Goal: Communication & Community: Answer question/provide support

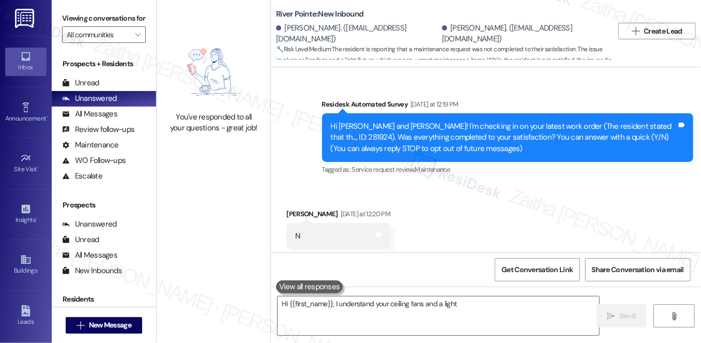
type textarea "Hi {{first_name}}, I understand your ceiling fans and a light still"
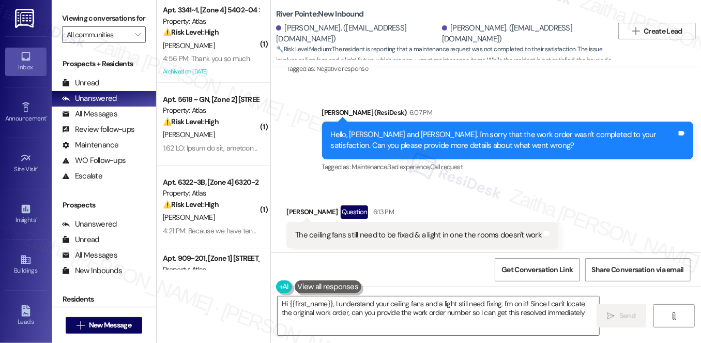
type textarea "Hi {{first_name}}, I understand your ceiling fans and a light still need fixing…"
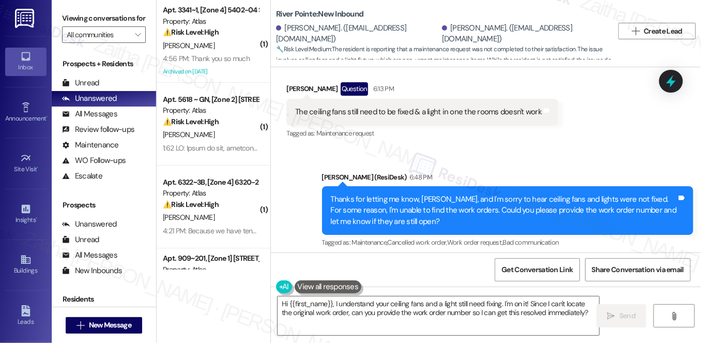
scroll to position [404, 0]
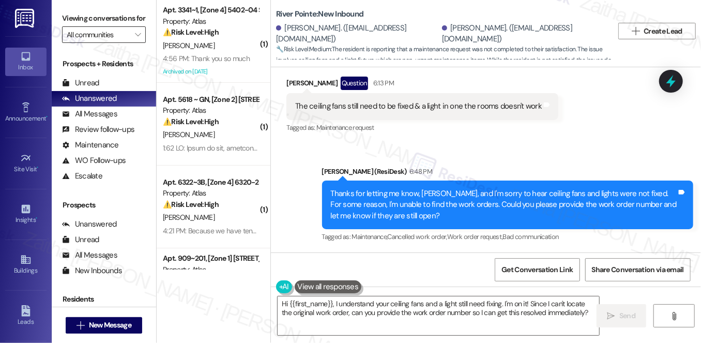
click at [121, 43] on input "All communities" at bounding box center [98, 34] width 63 height 17
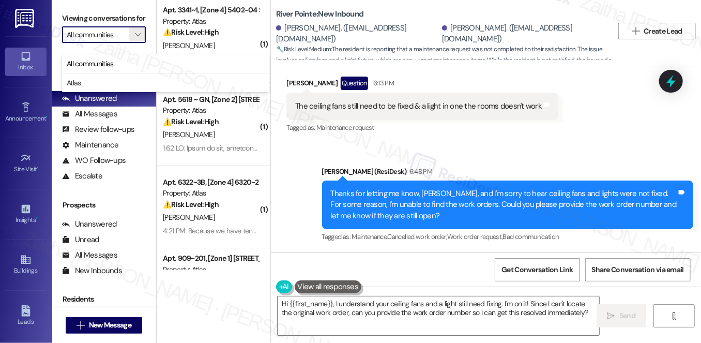
click at [121, 43] on input "All communities" at bounding box center [98, 34] width 63 height 17
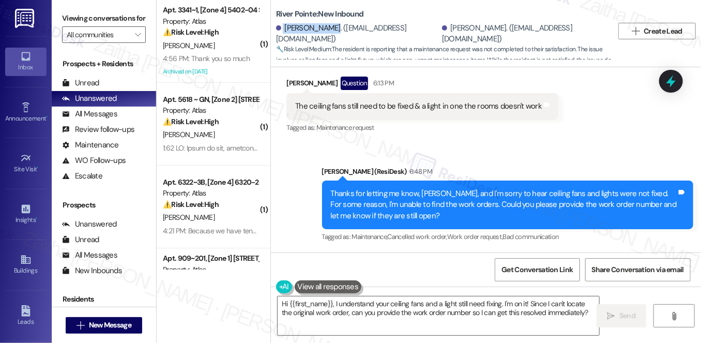
drag, startPoint x: 280, startPoint y: 24, endPoint x: 328, endPoint y: 25, distance: 47.6
click at [328, 25] on div "Deandra Laing. (mechellelaing10@gmail.com)" at bounding box center [357, 34] width 163 height 22
drag, startPoint x: 438, startPoint y: 25, endPoint x: 489, endPoint y: 25, distance: 50.7
click at [489, 25] on div "[PERSON_NAME]. ([EMAIL_ADDRESS][DOMAIN_NAME])" at bounding box center [523, 34] width 163 height 22
copy div "[PERSON_NAME]"
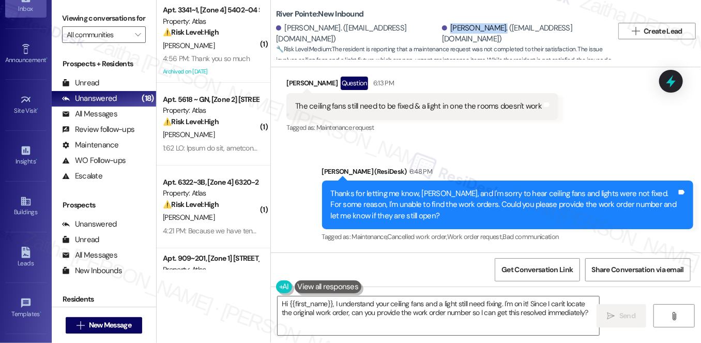
scroll to position [146, 0]
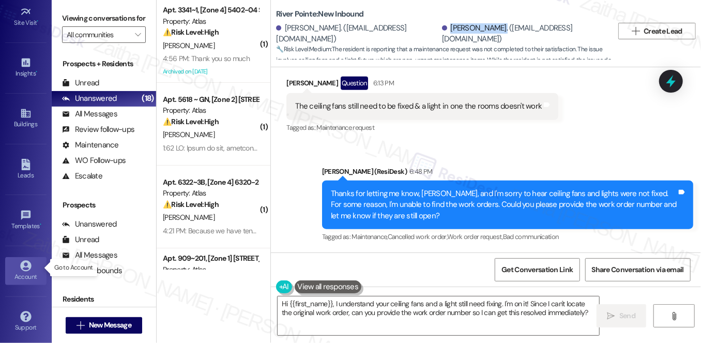
click at [23, 264] on icon at bounding box center [25, 265] width 11 height 11
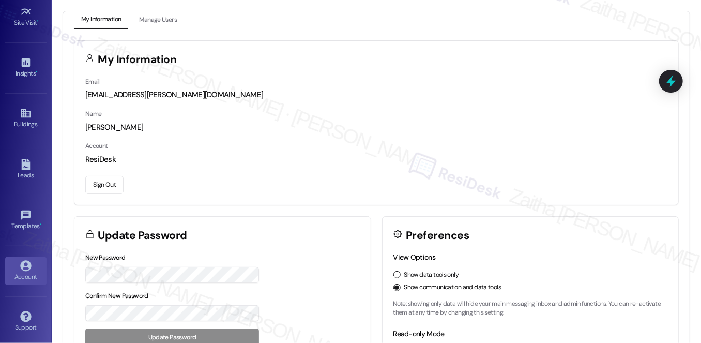
click at [112, 181] on button "Sign Out" at bounding box center [104, 185] width 38 height 18
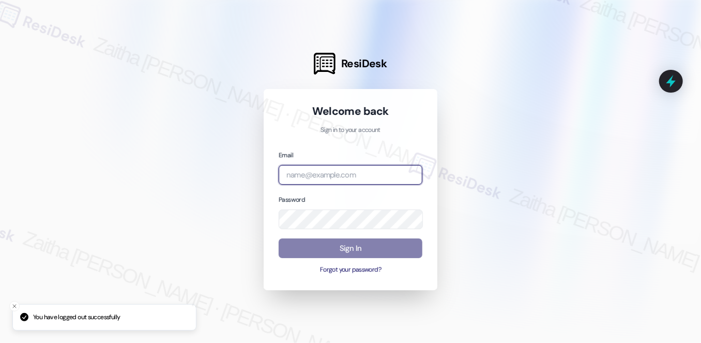
click at [308, 181] on input "email" at bounding box center [351, 175] width 144 height 20
type input "balf"
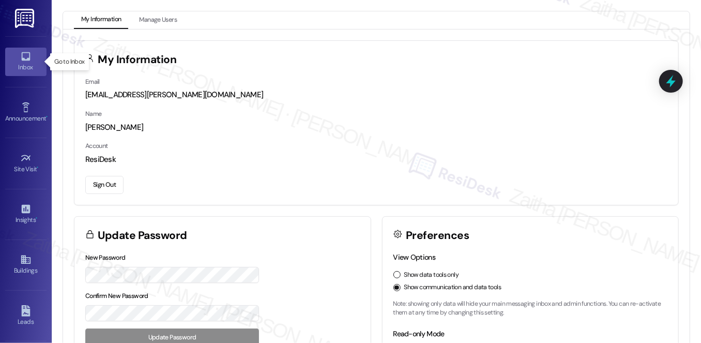
click at [20, 67] on div "Inbox" at bounding box center [26, 67] width 52 height 10
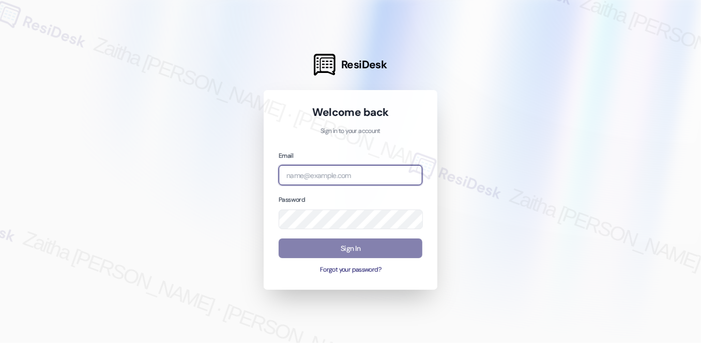
click at [311, 173] on input "email" at bounding box center [351, 175] width 144 height 20
type input "balf"
click at [344, 173] on input "email" at bounding box center [351, 175] width 144 height 20
type input "[EMAIL_ADDRESS][PERSON_NAME][DOMAIN_NAME]"
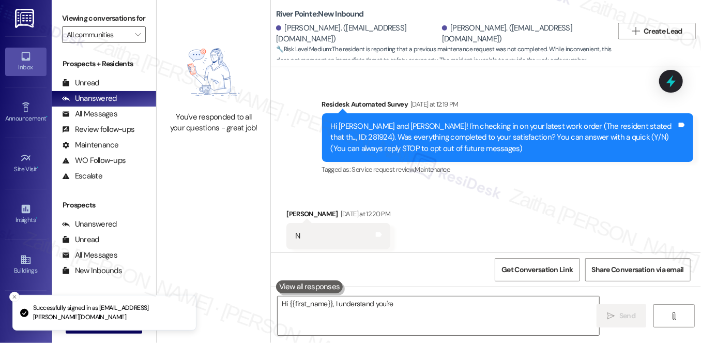
type textarea "Hi {{first_name}}, I understand you're"
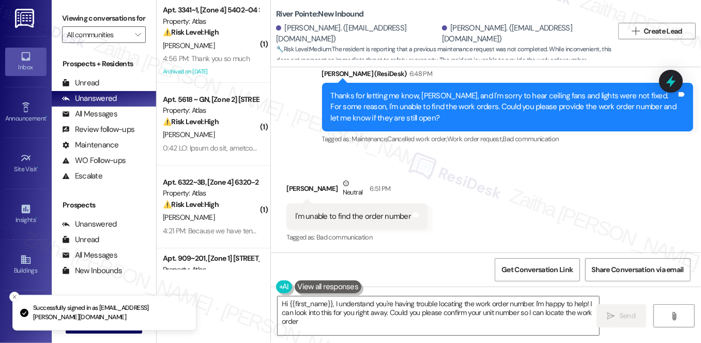
type textarea "Hi {{first_name}}, I understand you're having trouble locating the work order n…"
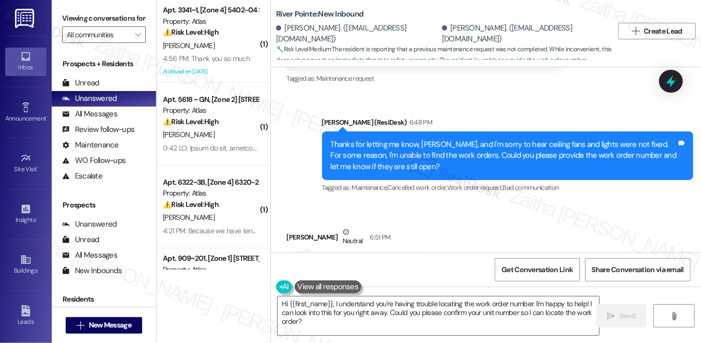
scroll to position [502, 0]
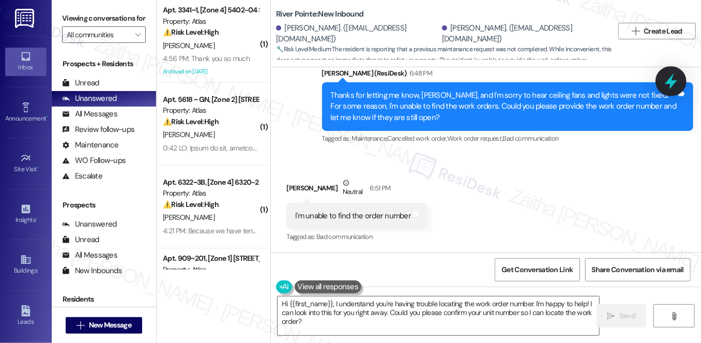
click at [663, 80] on icon at bounding box center [671, 81] width 18 height 18
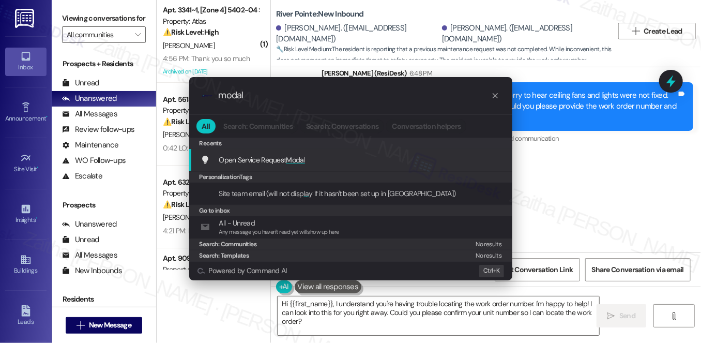
click at [300, 157] on span "Modal" at bounding box center [295, 159] width 19 height 9
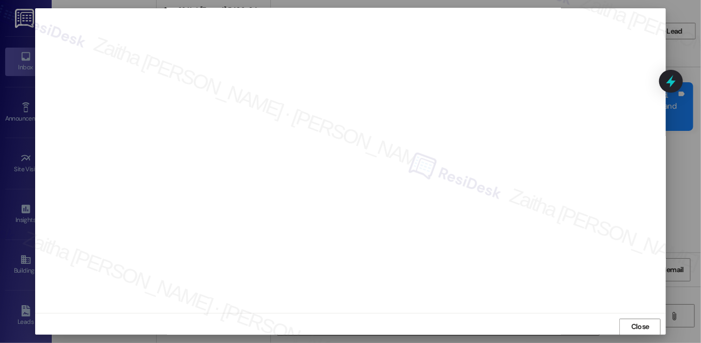
scroll to position [9, 0]
click at [633, 320] on span "Close" at bounding box center [640, 321] width 18 height 11
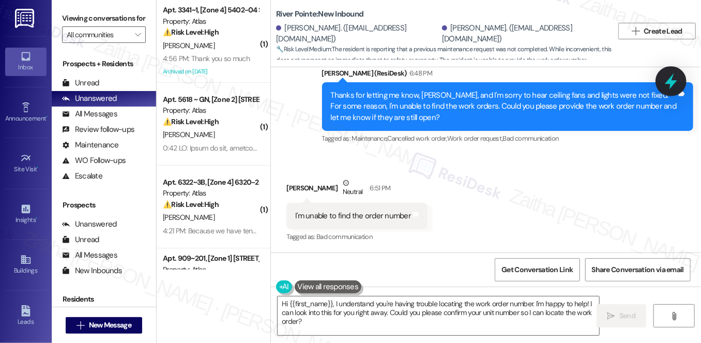
click at [675, 80] on icon at bounding box center [671, 81] width 18 height 18
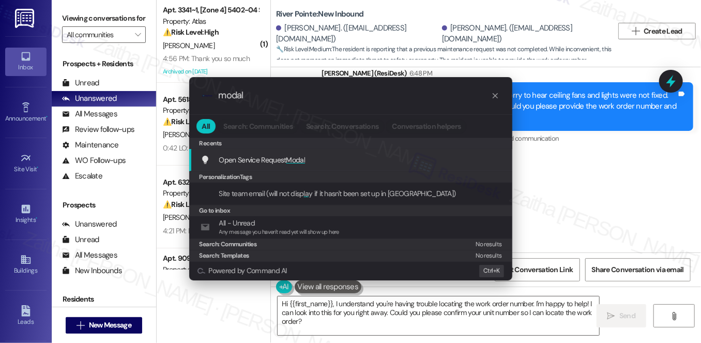
type input "modal"
click at [295, 161] on span "Modal" at bounding box center [295, 159] width 19 height 9
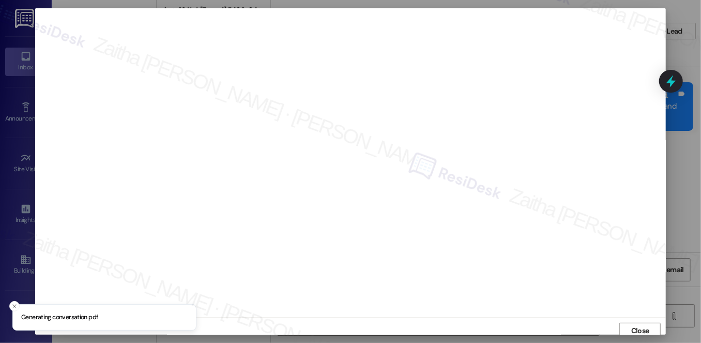
scroll to position [4, 0]
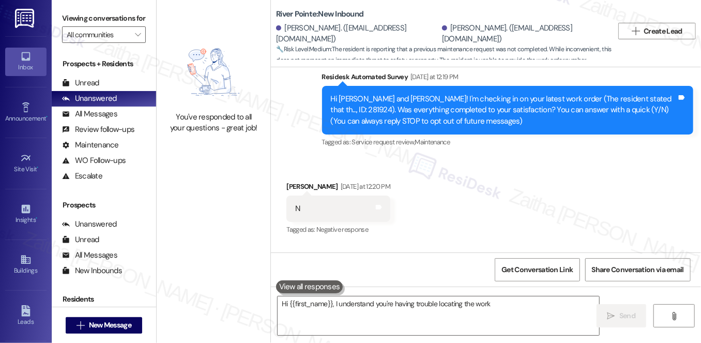
type textarea "Hi {{first_name}}, I understand you're having trouble locating the work order"
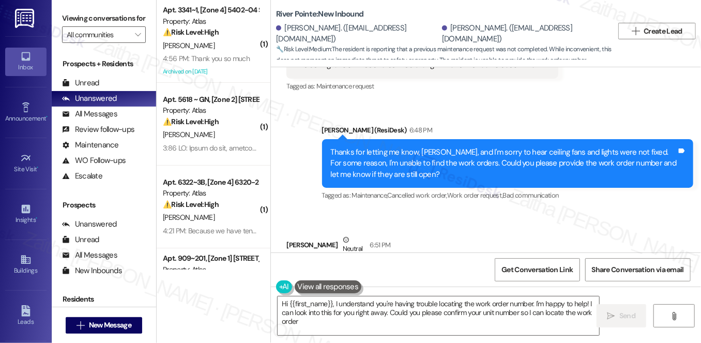
type textarea "Hi {{first_name}}, I understand you're having trouble locating the work order n…"
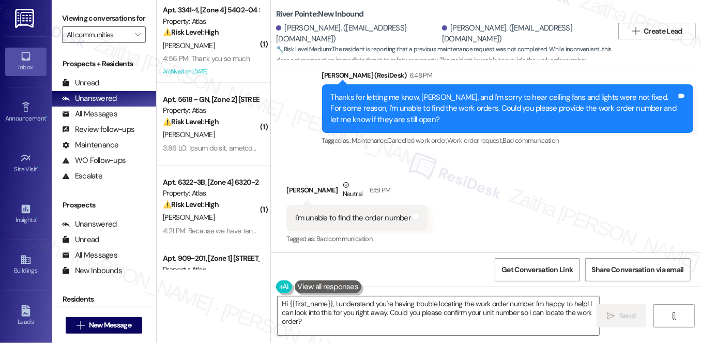
scroll to position [502, 0]
